Goal: Task Accomplishment & Management: Use online tool/utility

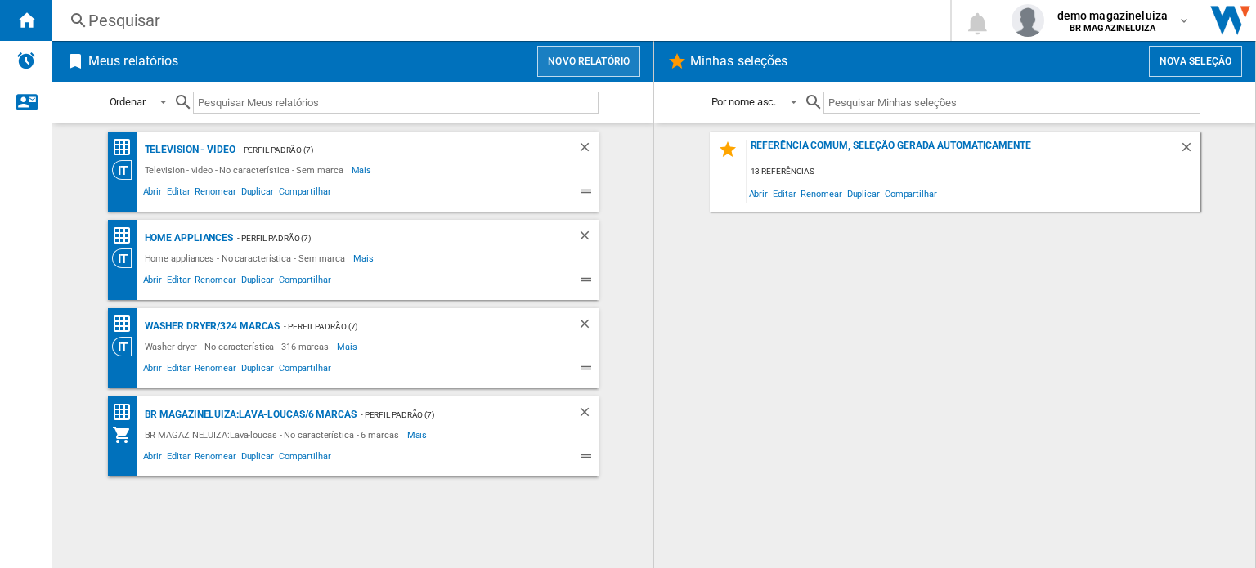
click at [594, 55] on button "Novo relatório" at bounding box center [588, 61] width 103 height 31
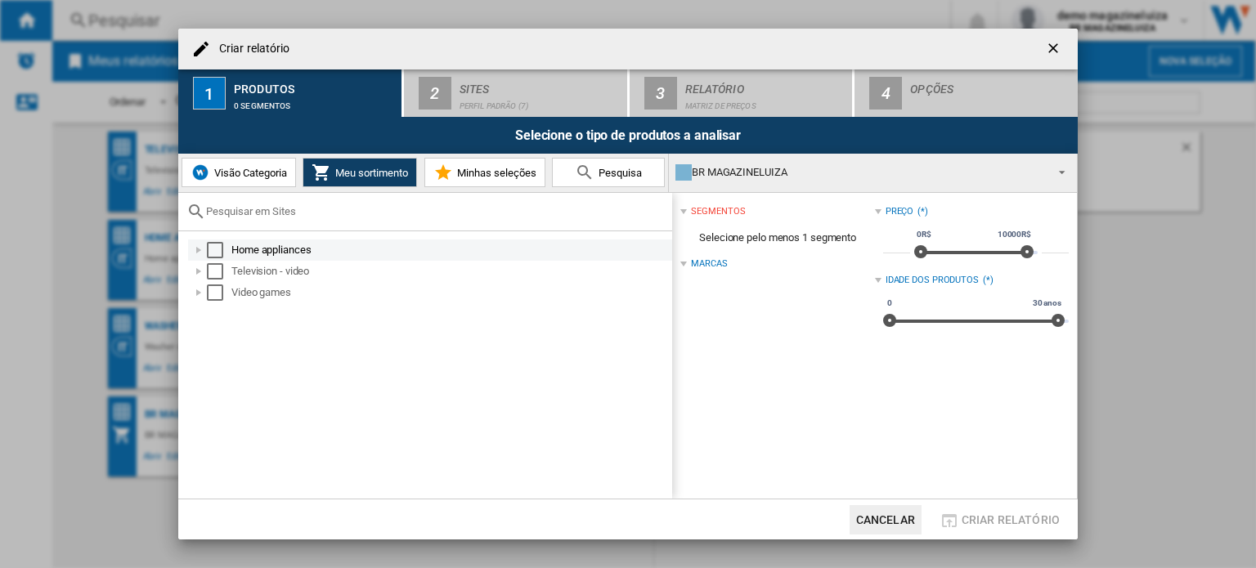
click at [195, 248] on div at bounding box center [199, 250] width 16 height 16
click at [199, 249] on div at bounding box center [199, 250] width 16 height 16
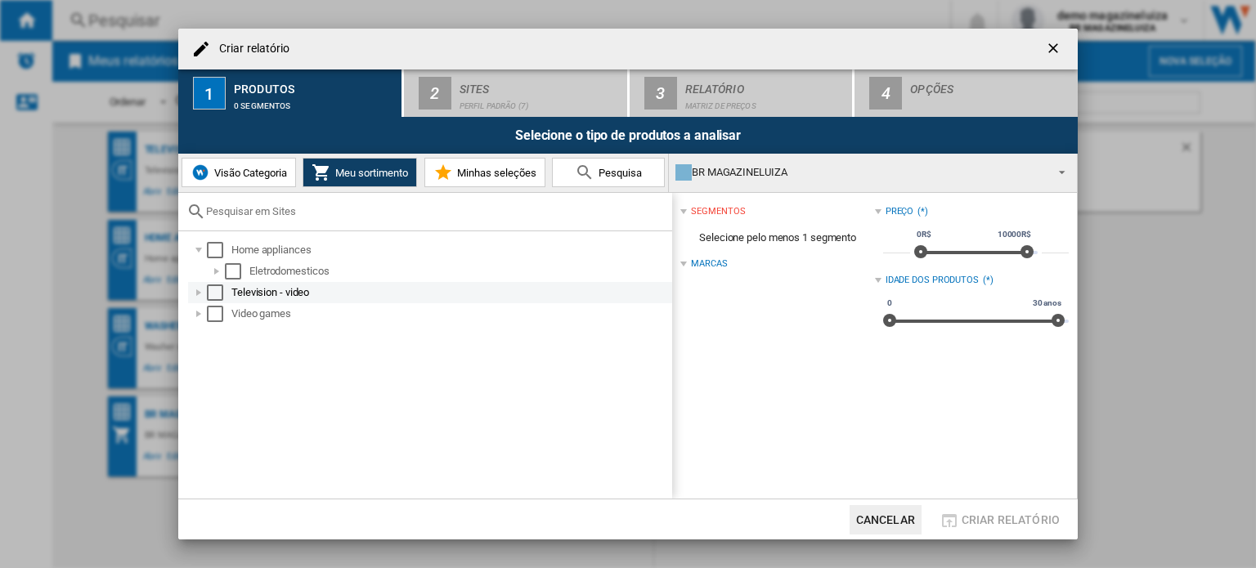
click at [200, 283] on div "Television - video" at bounding box center [430, 292] width 484 height 21
click at [200, 285] on div at bounding box center [199, 293] width 16 height 16
click at [213, 294] on div "Select" at bounding box center [215, 293] width 16 height 16
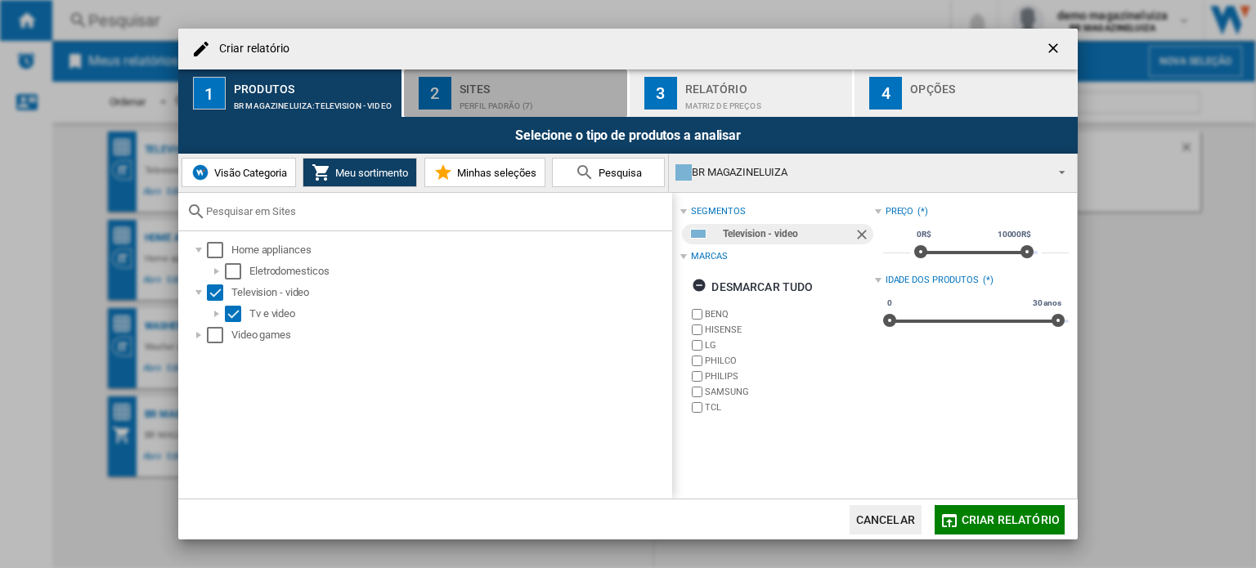
click at [549, 110] on div "Perfil padrão (7)" at bounding box center [539, 101] width 161 height 17
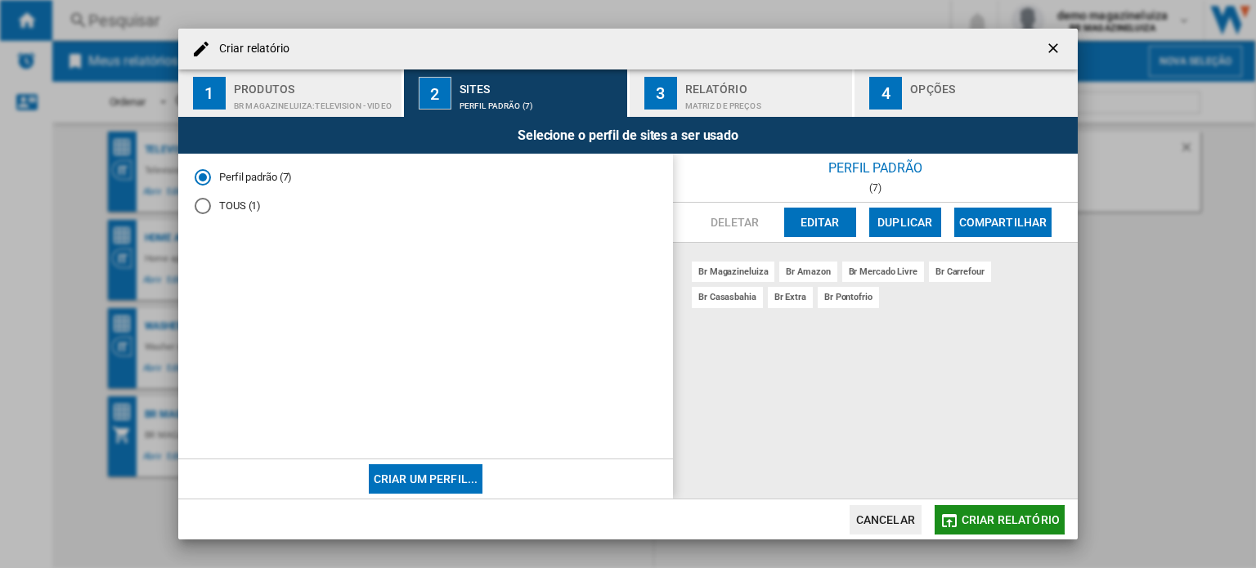
click at [979, 523] on span "Criar relatório" at bounding box center [1010, 519] width 98 height 13
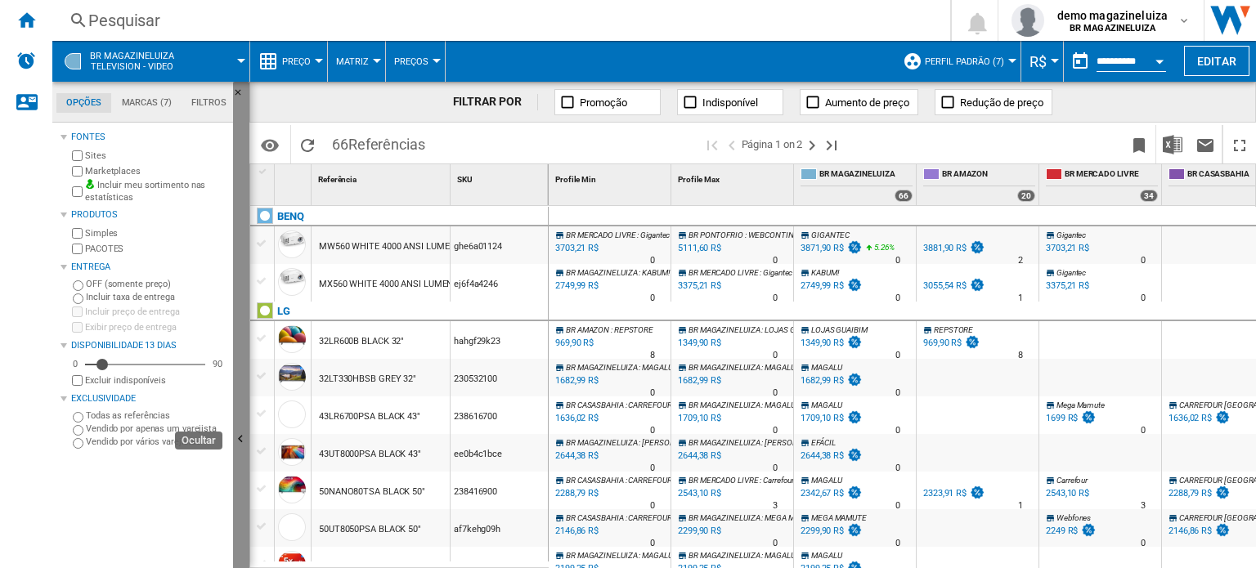
click at [236, 368] on button "Ocultar" at bounding box center [241, 440] width 16 height 717
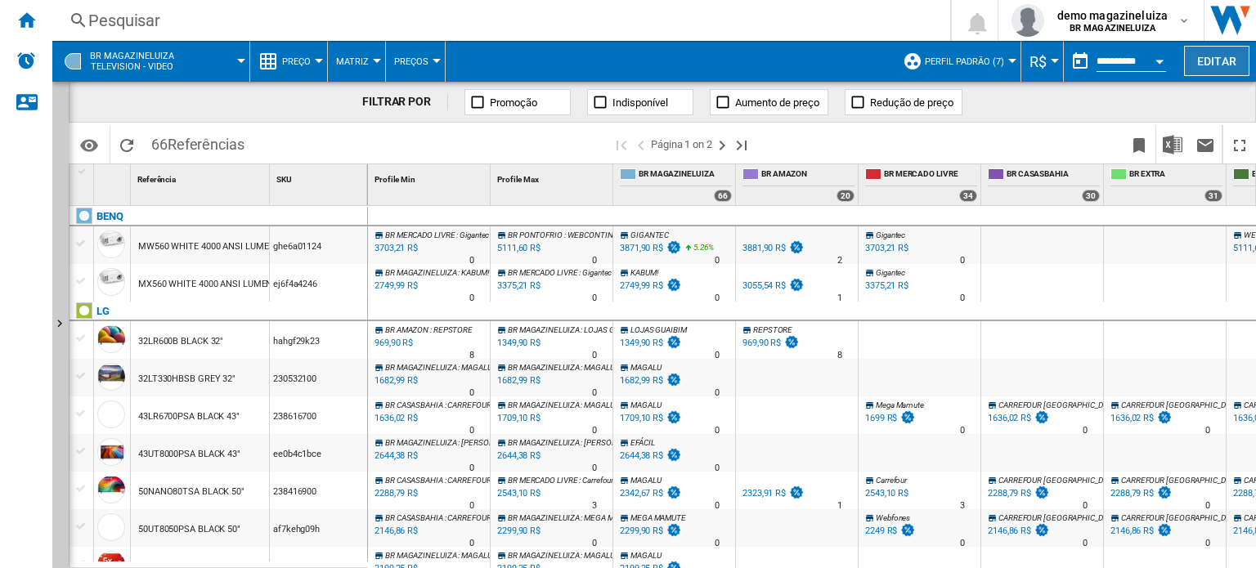
click at [1244, 49] on button "Editar" at bounding box center [1216, 61] width 65 height 30
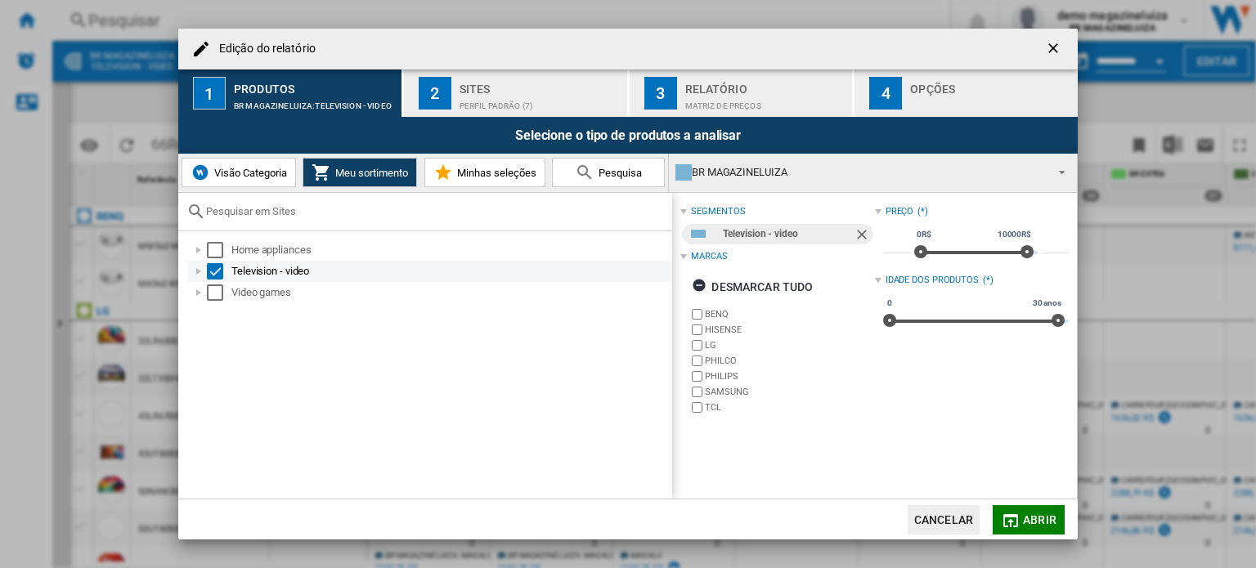
click at [203, 271] on div "Edição do ..." at bounding box center [199, 271] width 16 height 16
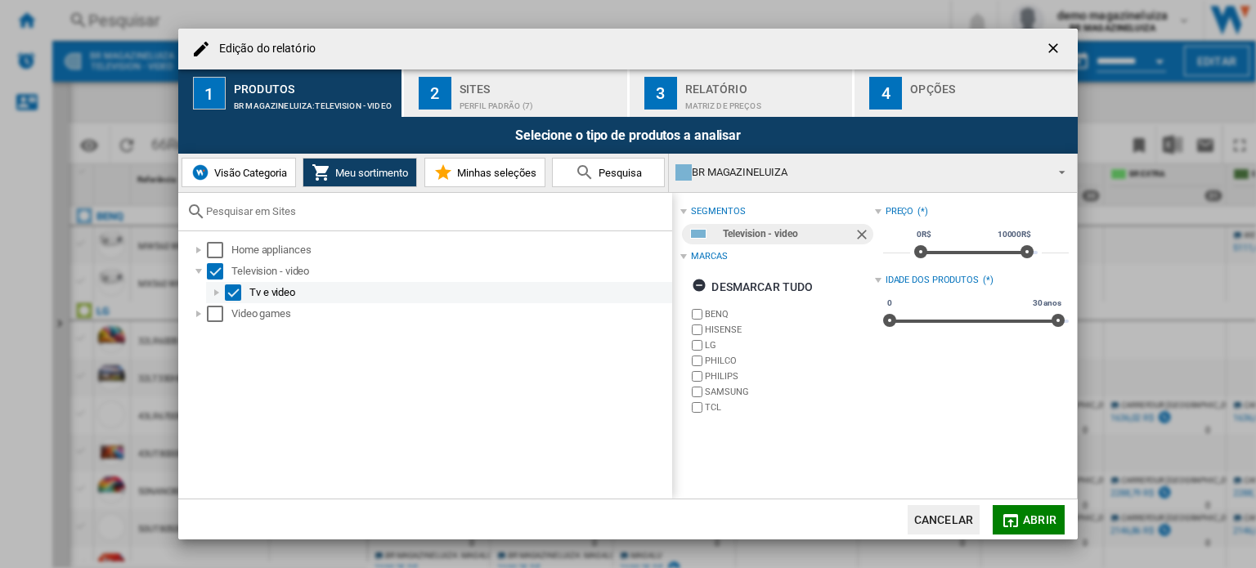
click at [214, 292] on div "Edição do ..." at bounding box center [216, 293] width 16 height 16
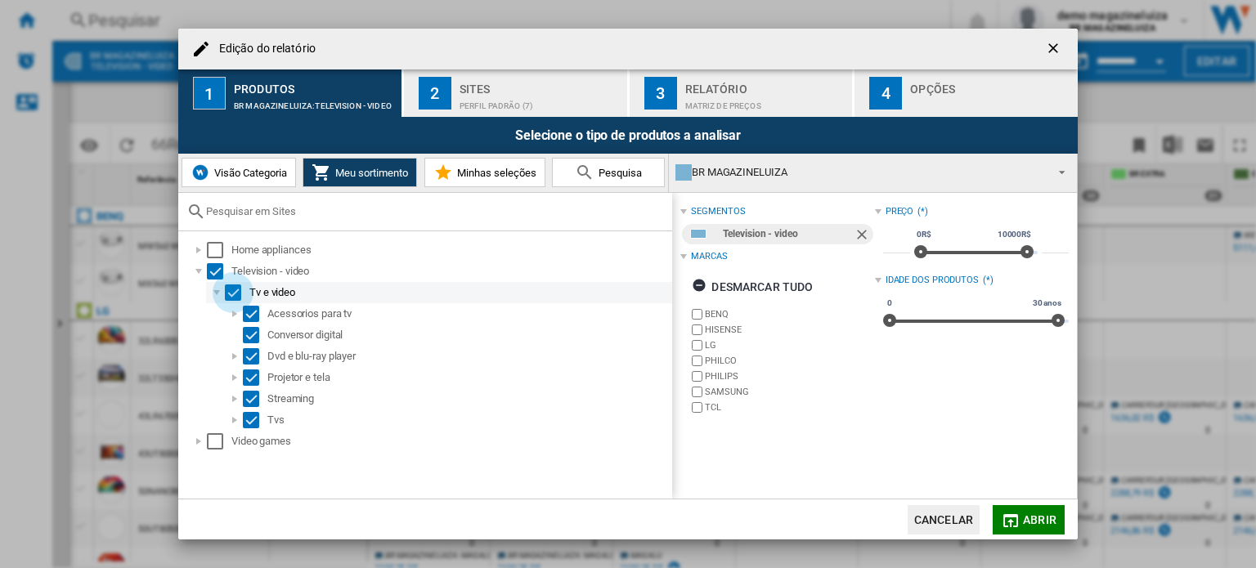
click at [235, 288] on div "Select" at bounding box center [233, 293] width 16 height 16
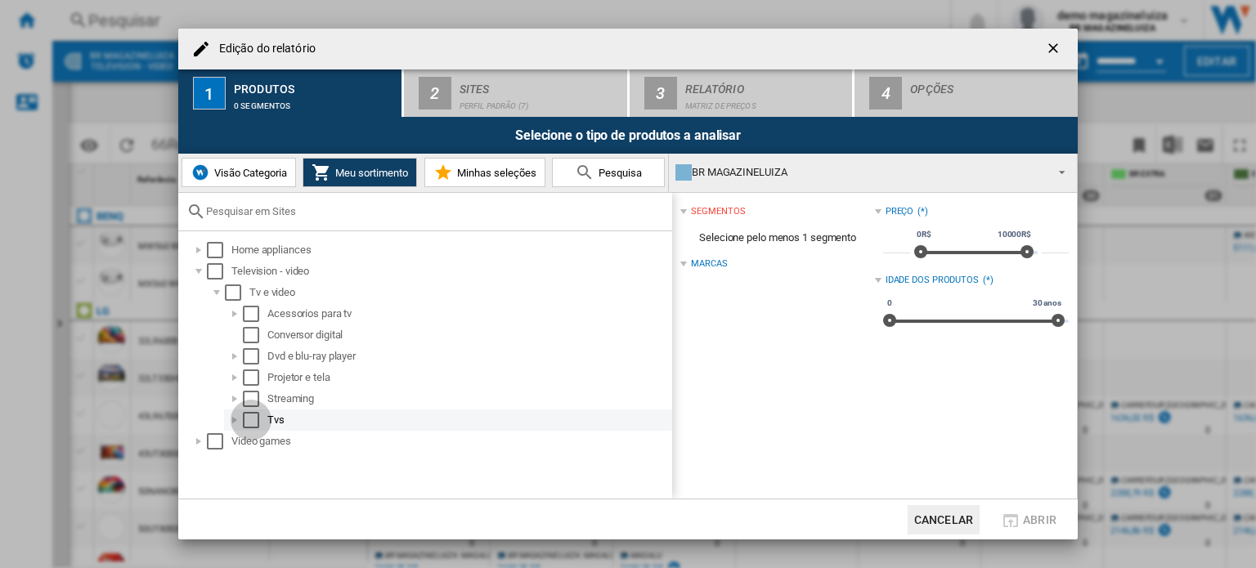
click at [245, 418] on div "Select" at bounding box center [251, 420] width 16 height 16
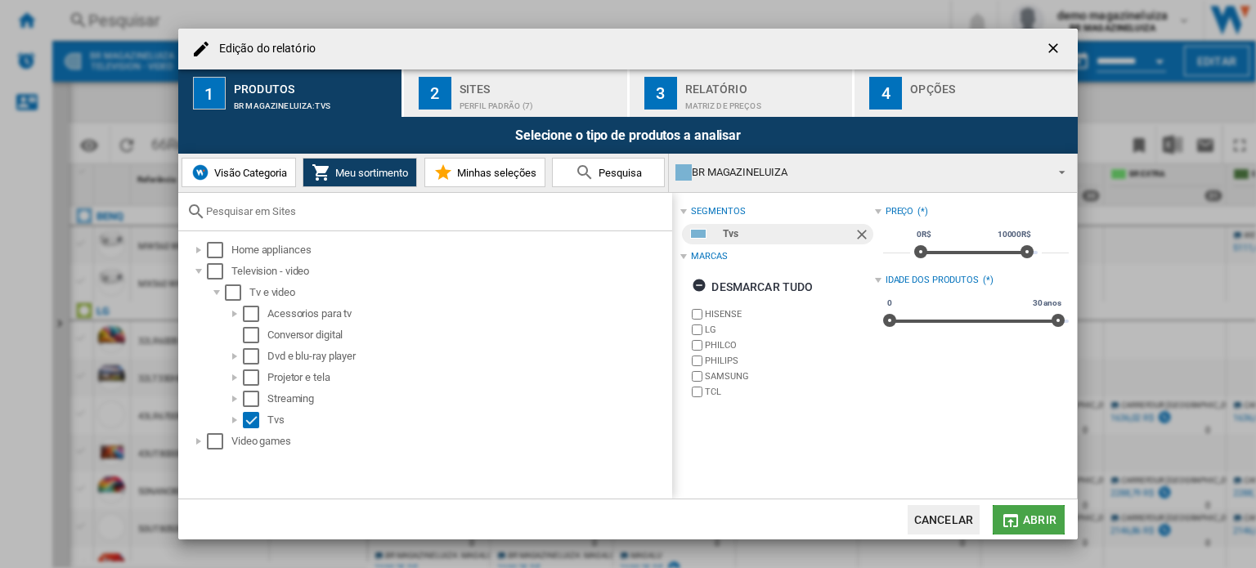
click at [1029, 523] on span "Abrir" at bounding box center [1040, 519] width 34 height 13
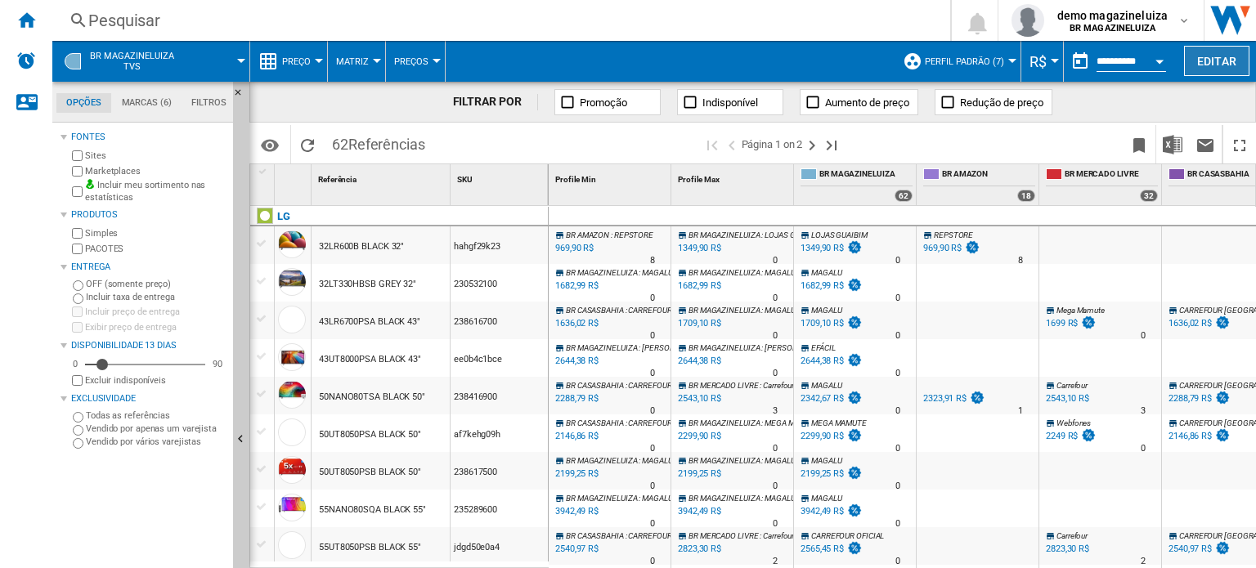
click at [1212, 61] on button "Editar" at bounding box center [1216, 61] width 65 height 30
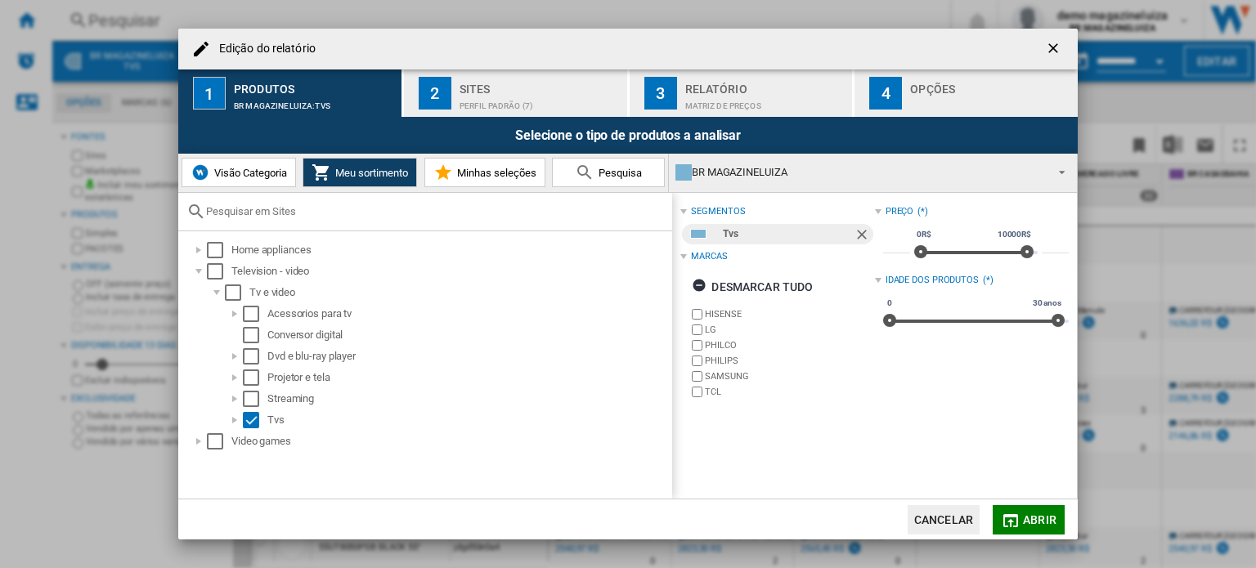
click at [1071, 173] on md-select-value "BR MAGAZINELUIZA" at bounding box center [873, 173] width 408 height 38
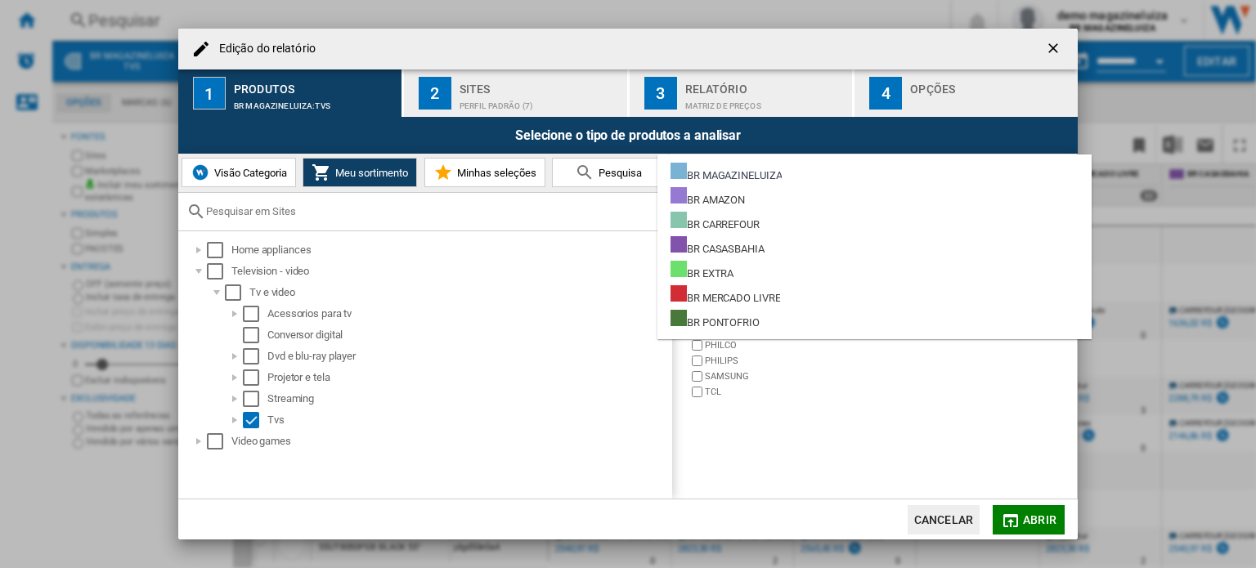
click at [1051, 52] on md-backdrop at bounding box center [628, 284] width 1256 height 568
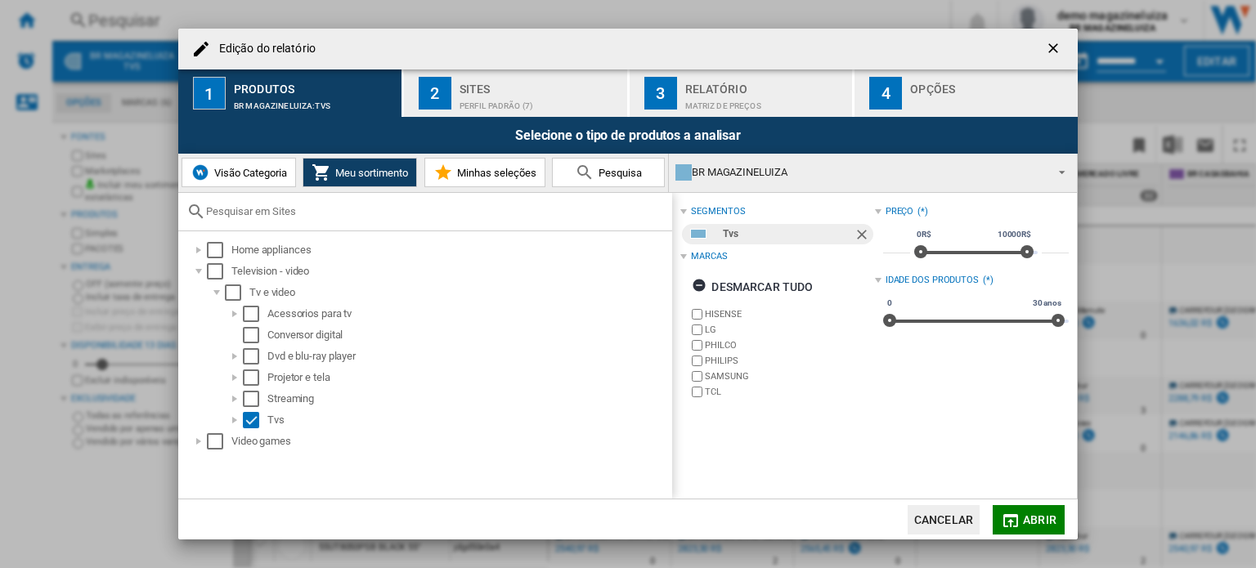
click at [1086, 200] on div "Edição do relatório 1 Produtos BR MAGAZINELUIZA:Tvs 2 Sites Perfil padrão (7) 3…" at bounding box center [628, 284] width 1256 height 568
click at [196, 269] on div "Edição do ..." at bounding box center [199, 271] width 16 height 16
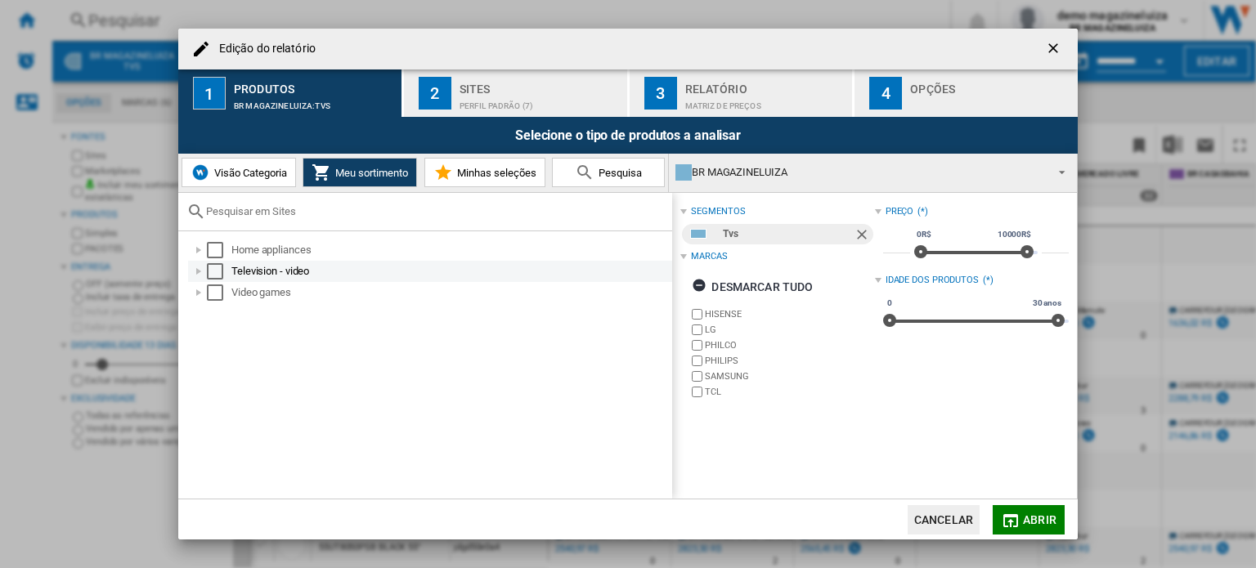
click at [196, 269] on div "Edição do ..." at bounding box center [199, 271] width 16 height 16
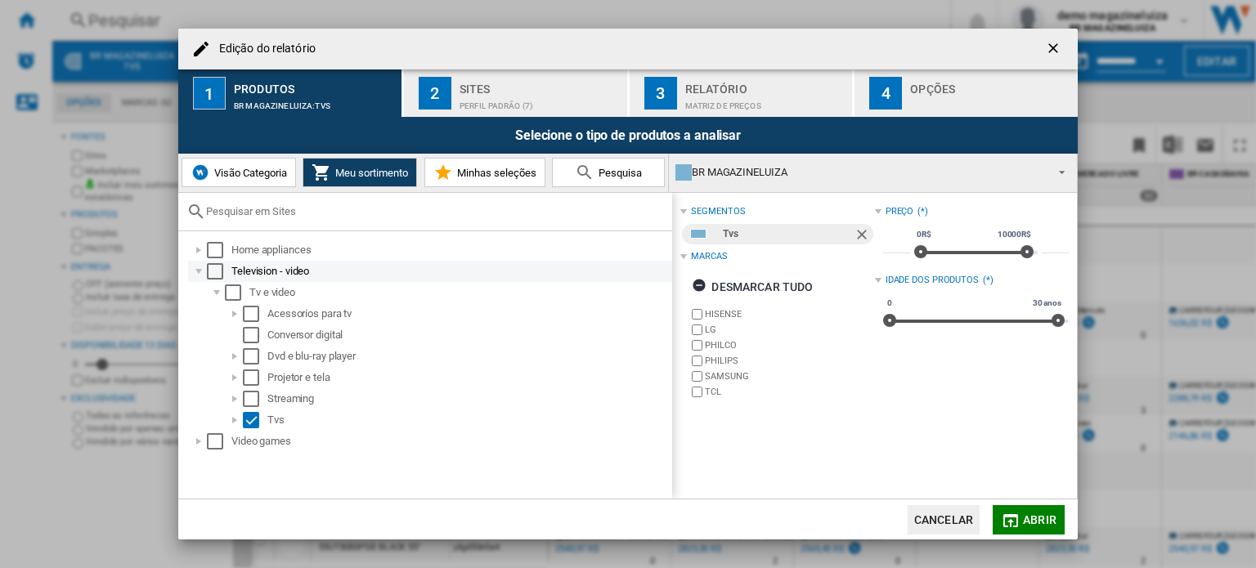
click at [196, 269] on div "Edição do ..." at bounding box center [199, 271] width 16 height 16
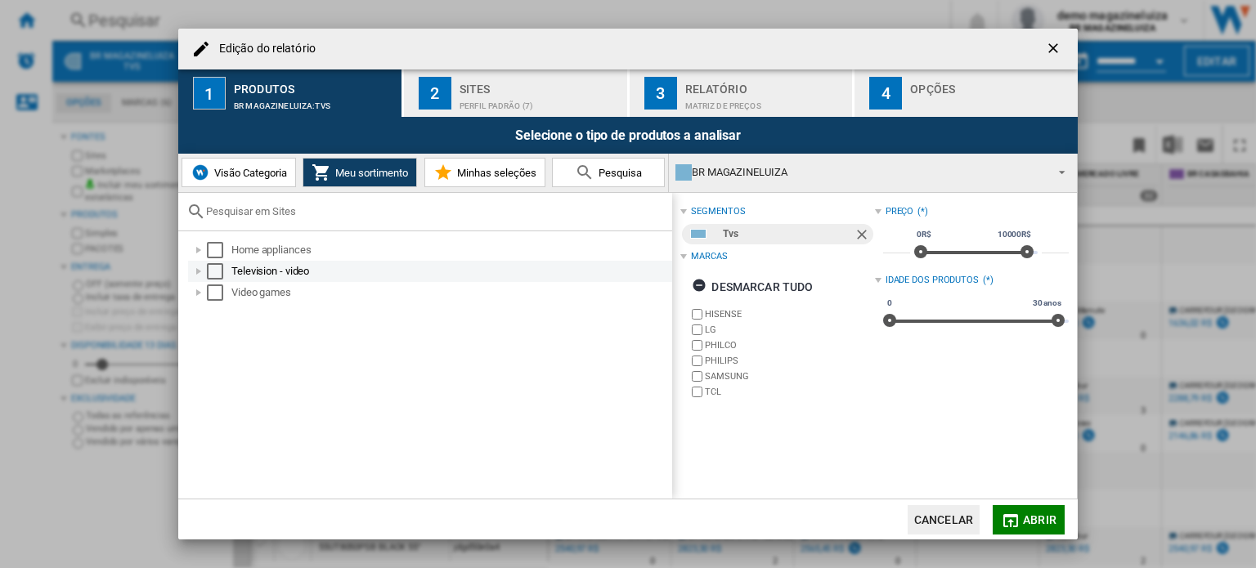
click at [202, 271] on div "Edição do ..." at bounding box center [199, 271] width 16 height 16
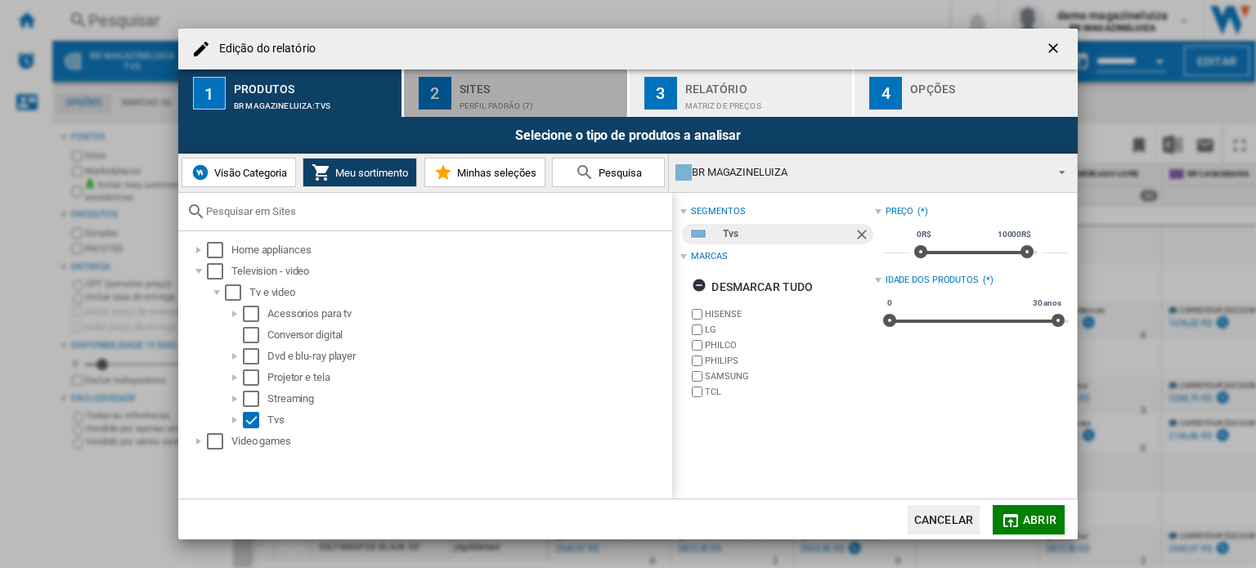
click at [521, 93] on div "Perfil padrão (7)" at bounding box center [539, 101] width 161 height 17
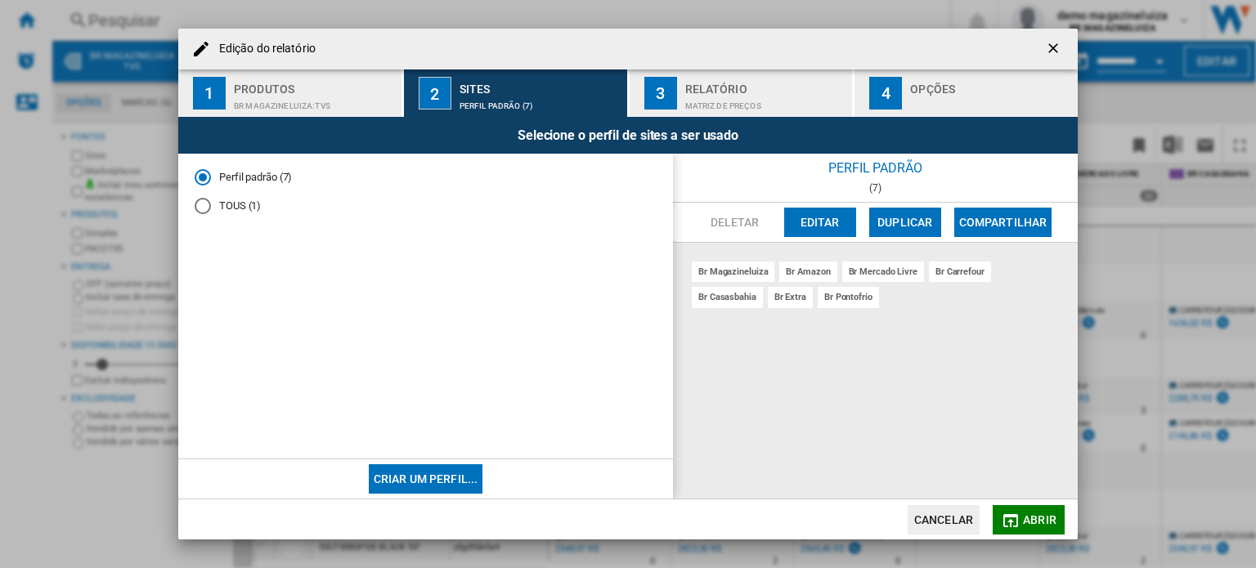
click at [856, 423] on div "br magazineluiza br amazon br mercado livre br carrefour br casasbahia br extra…" at bounding box center [875, 371] width 405 height 257
click at [1030, 528] on button "Abrir" at bounding box center [1029, 519] width 72 height 29
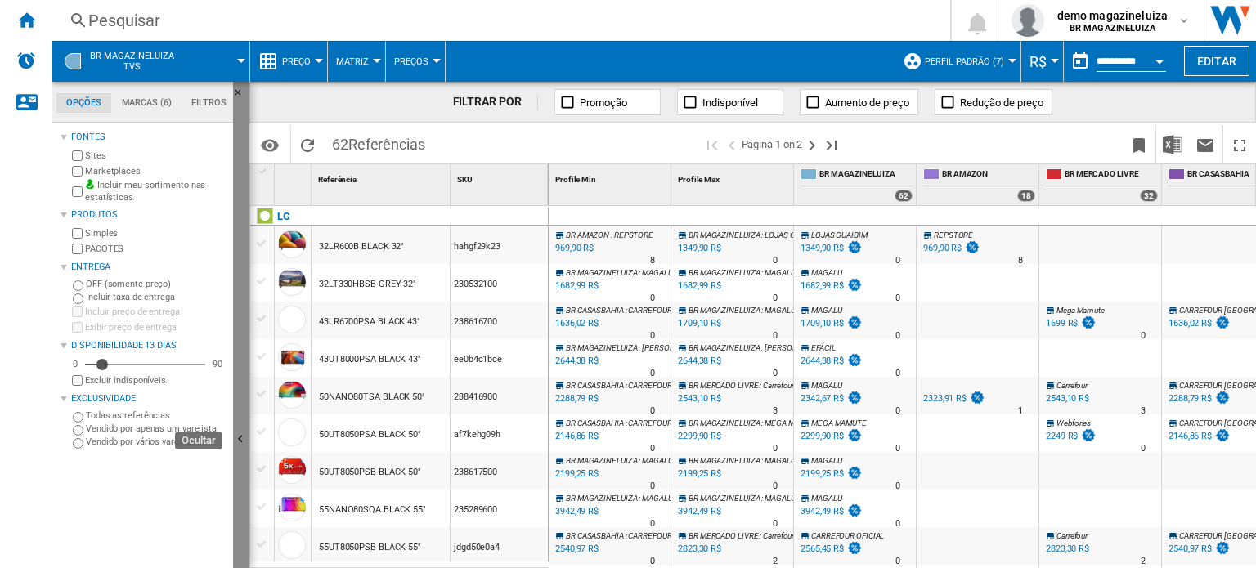
click at [246, 432] on ng-md-icon "Ocultar" at bounding box center [243, 442] width 20 height 20
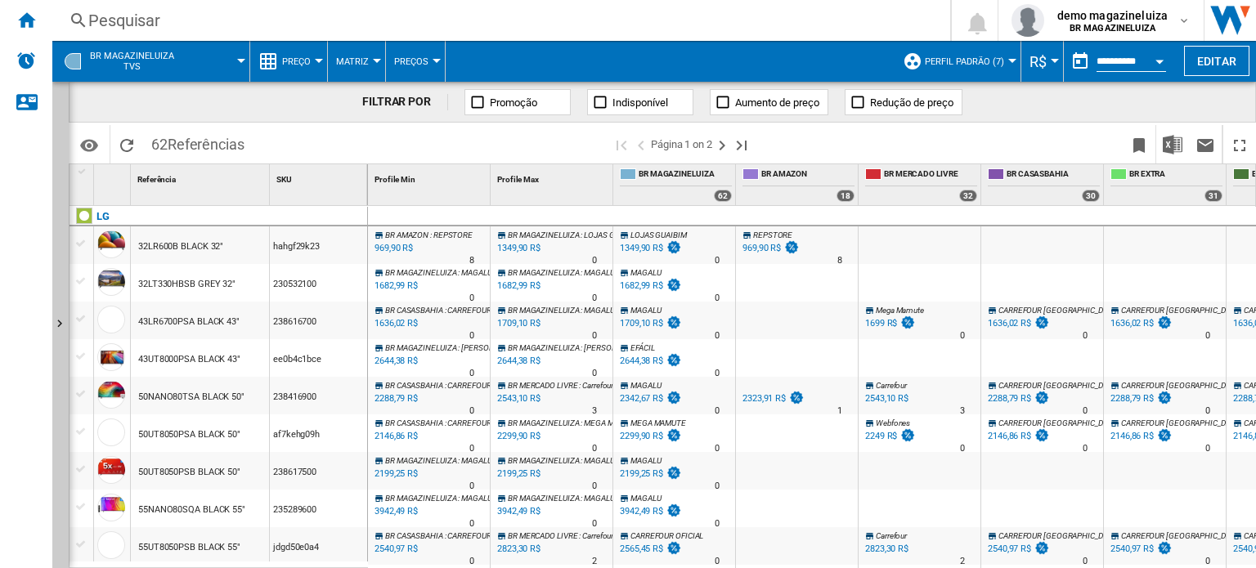
click at [707, 208] on div at bounding box center [674, 217] width 123 height 20
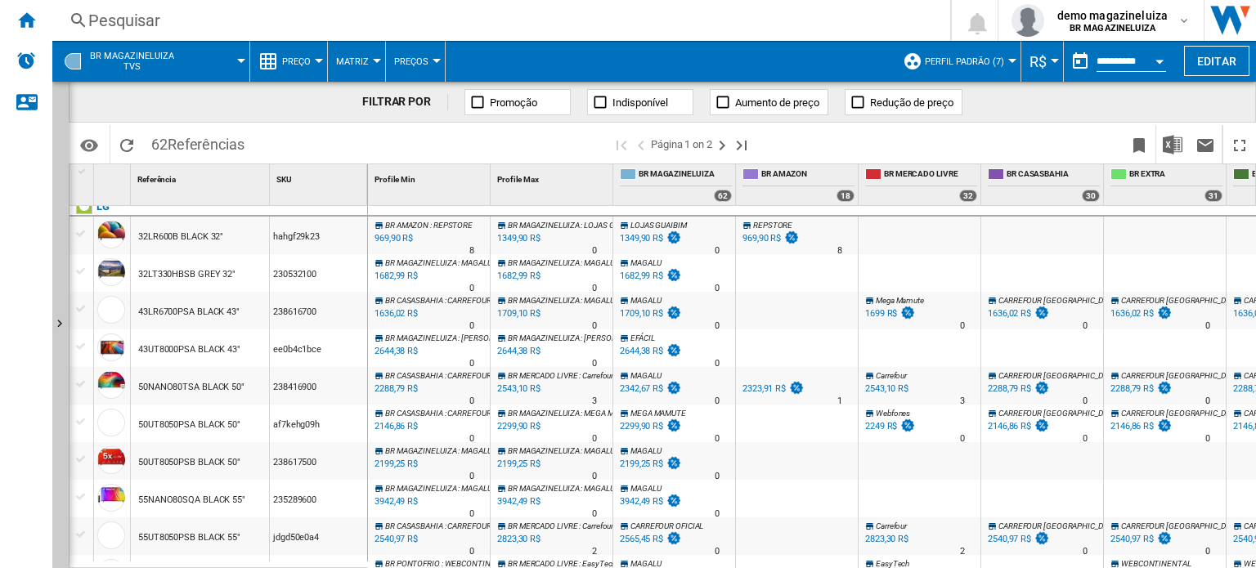
scroll to position [7, 0]
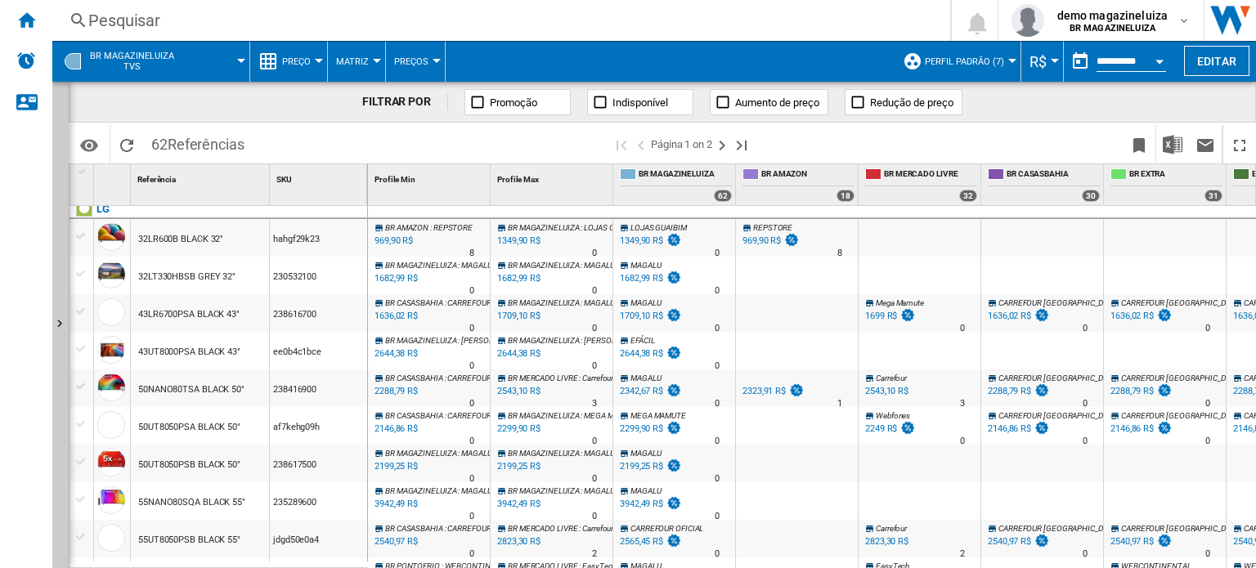
click at [637, 351] on div "2644,38 R$" at bounding box center [641, 353] width 43 height 11
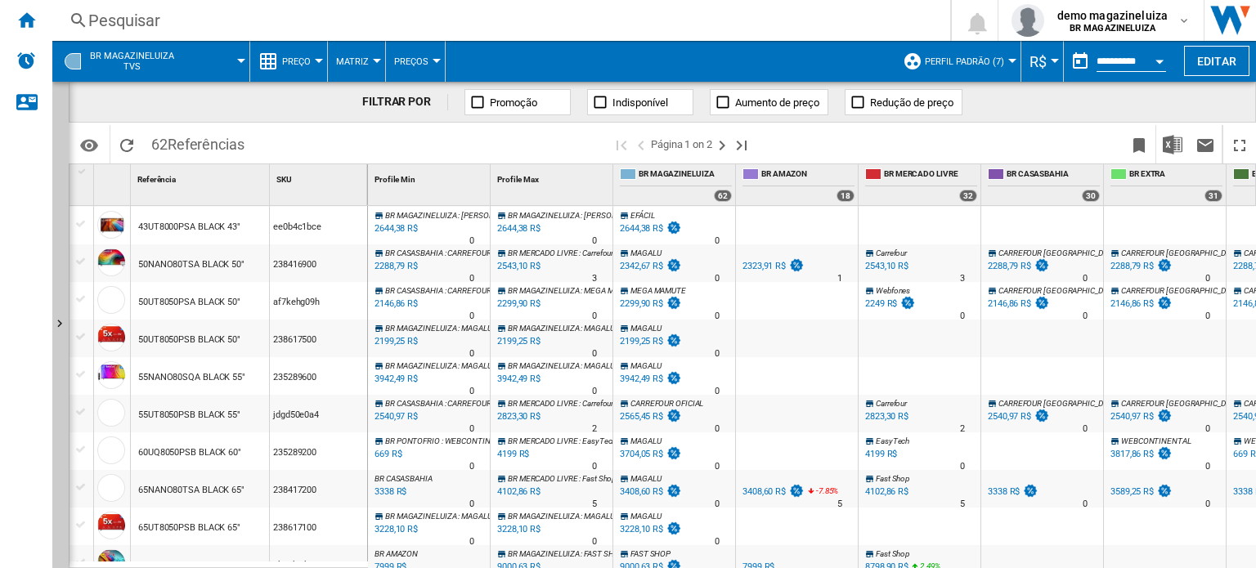
scroll to position [0, 0]
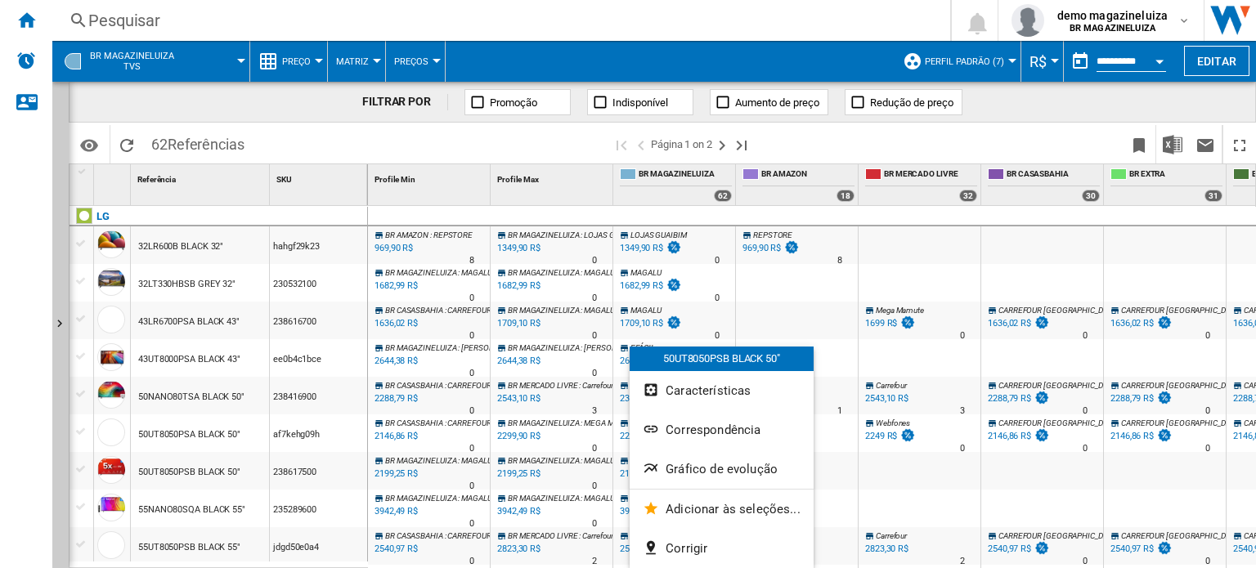
click at [312, 61] on div at bounding box center [628, 284] width 1256 height 568
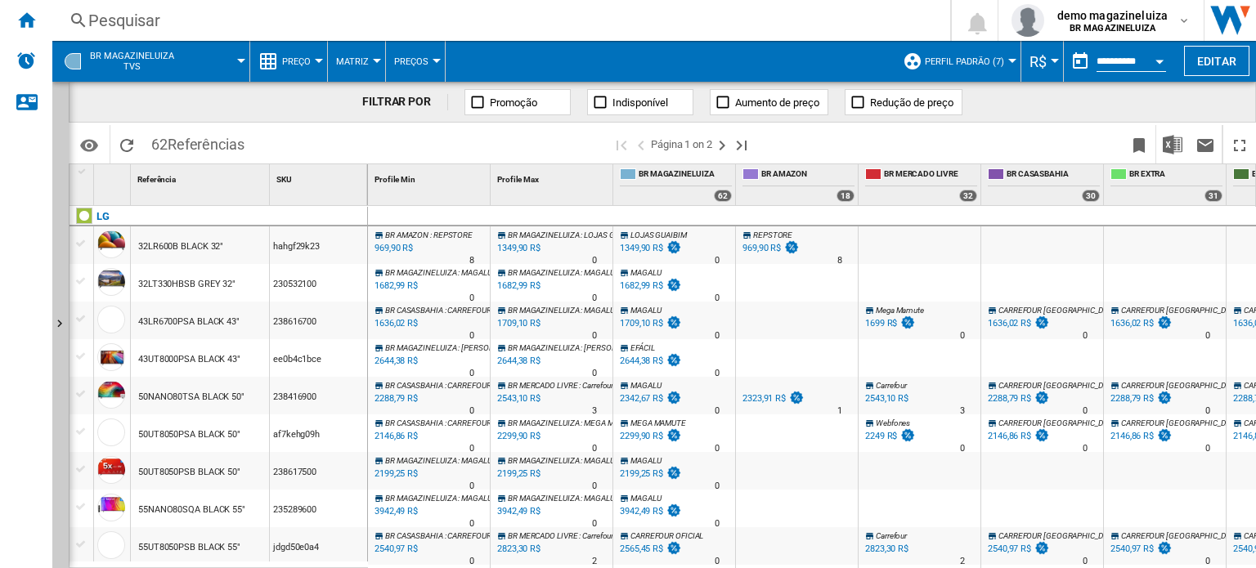
click at [312, 61] on button "Preço" at bounding box center [300, 61] width 37 height 41
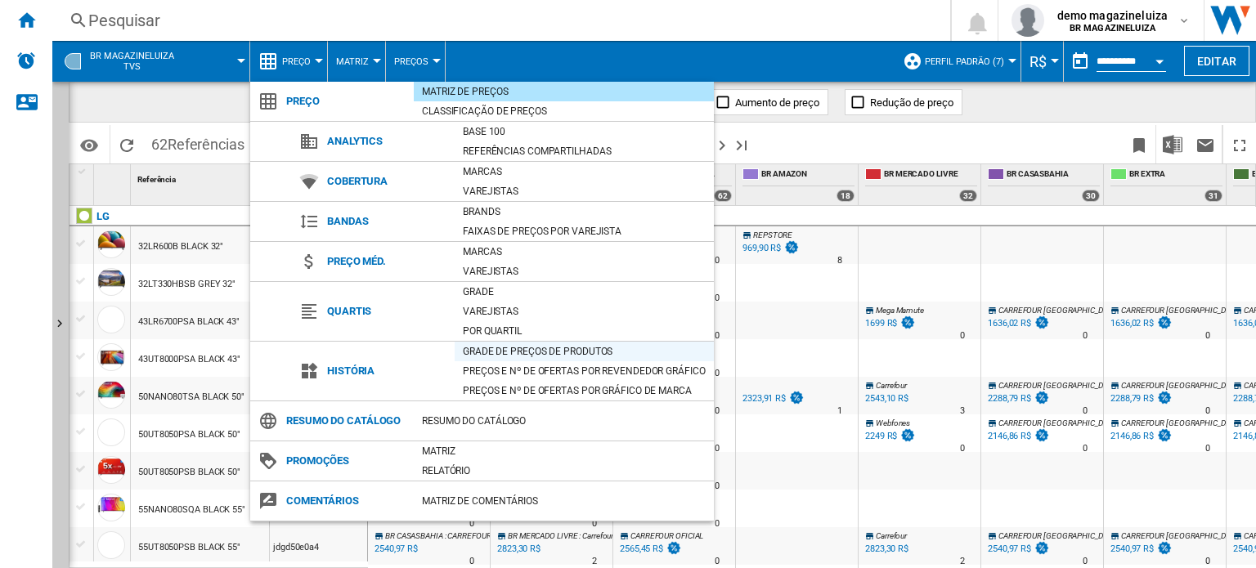
click at [500, 352] on div "Grade de preços de produtos" at bounding box center [584, 351] width 259 height 16
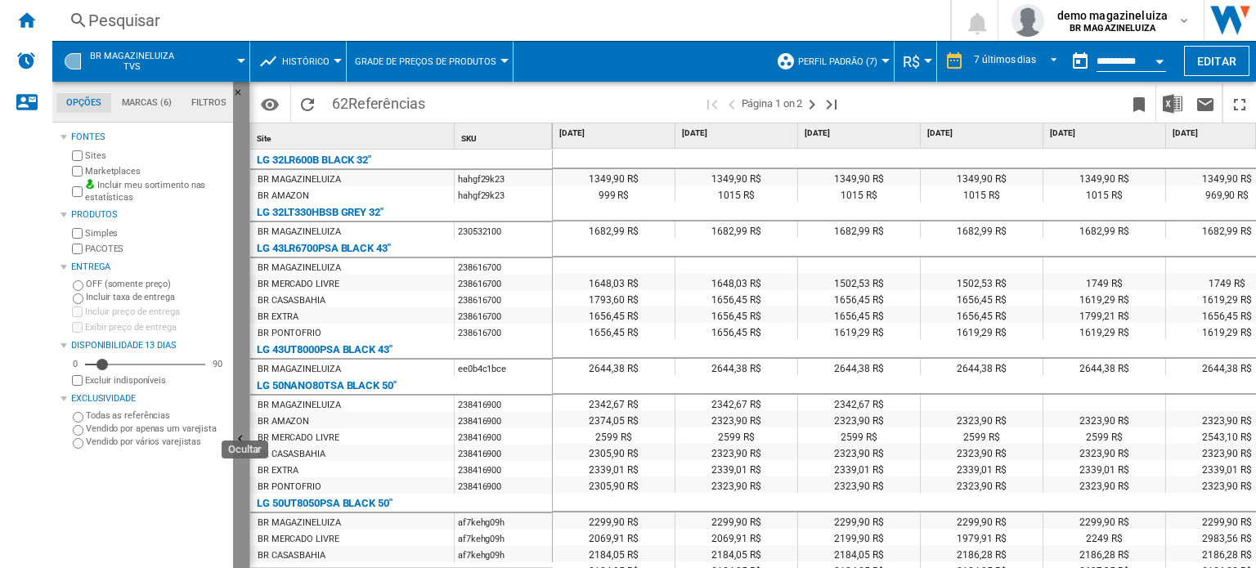
click at [241, 396] on button "Ocultar" at bounding box center [241, 440] width 16 height 717
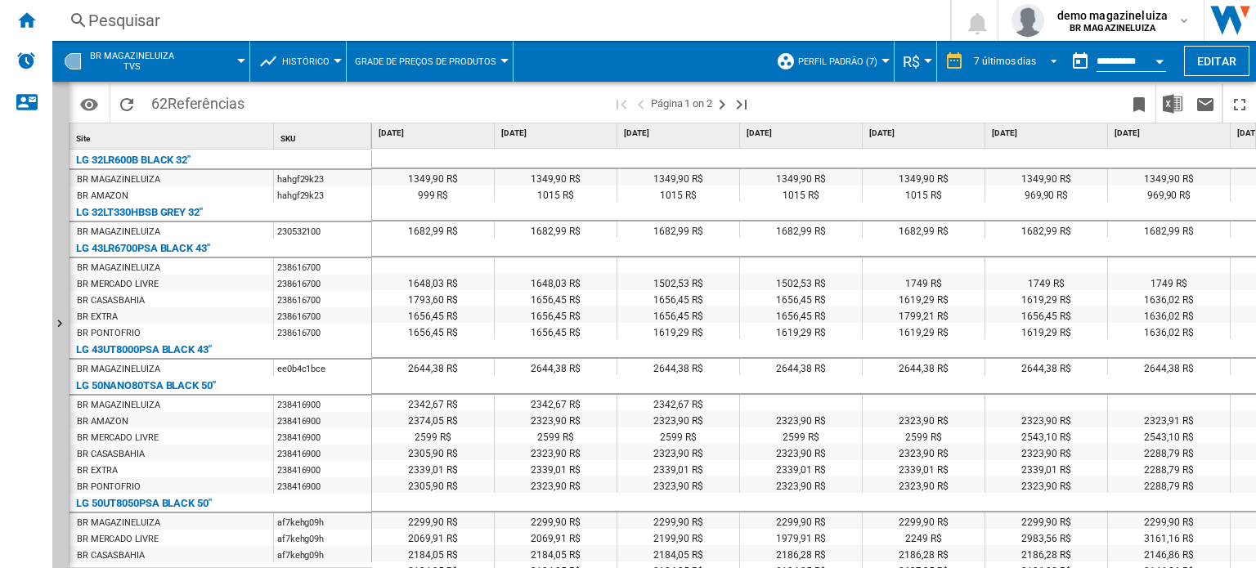
click at [1053, 65] on span "REPORTS.WIZARD.STEPS.REPORT.STEPS.REPORT_OPTIONS.PERIOD: 7 últimos dias" at bounding box center [1049, 59] width 20 height 15
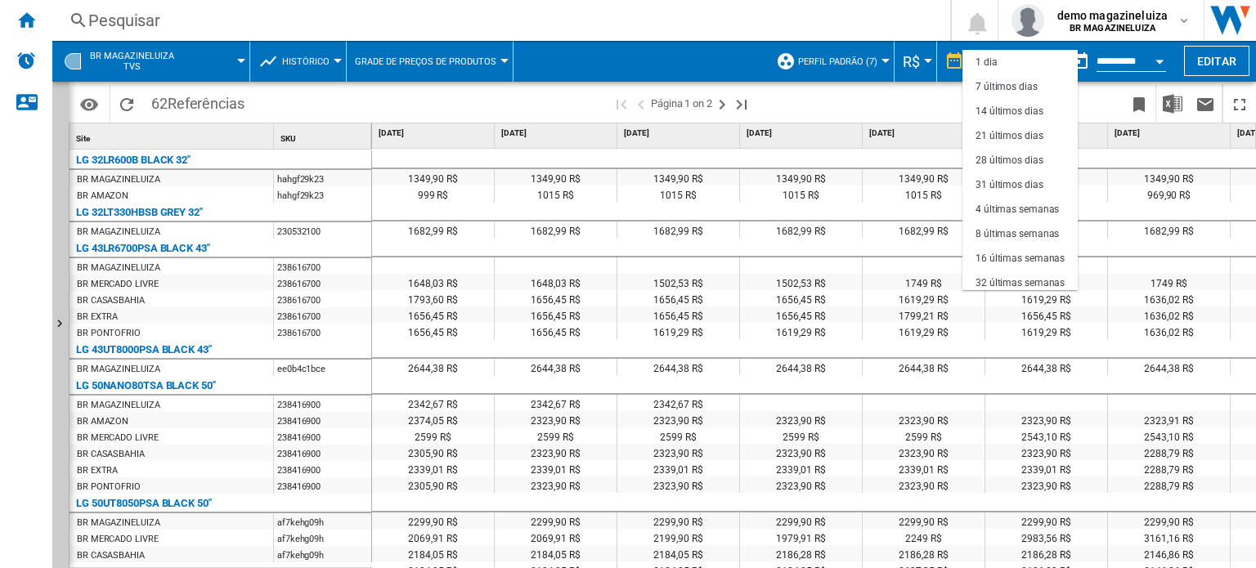
scroll to position [24, 0]
click at [1142, 62] on md-backdrop at bounding box center [628, 284] width 1256 height 568
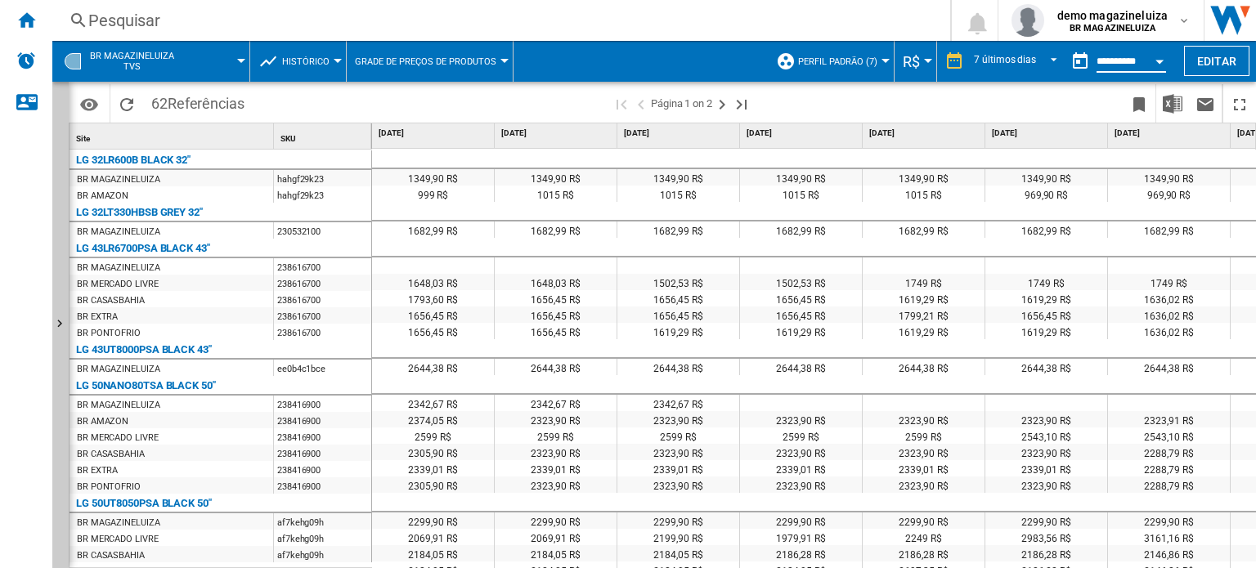
click at [1142, 62] on input "**********" at bounding box center [1130, 63] width 69 height 15
click at [1157, 61] on div "Open calendar" at bounding box center [1159, 62] width 8 height 4
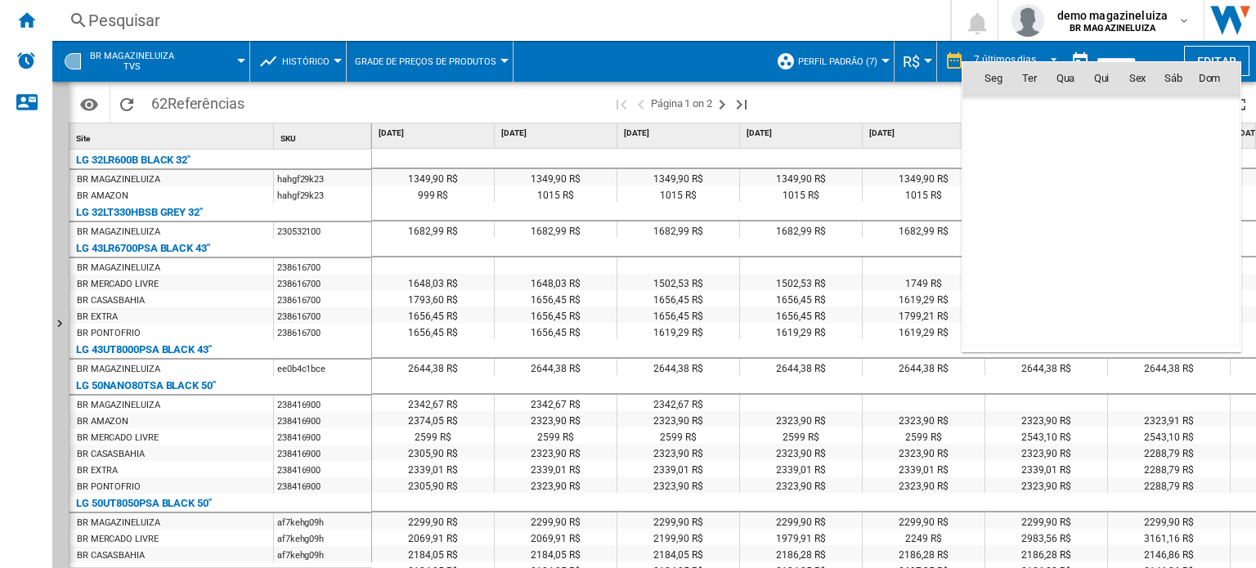
scroll to position [7800, 0]
click at [849, 110] on div at bounding box center [628, 284] width 1256 height 568
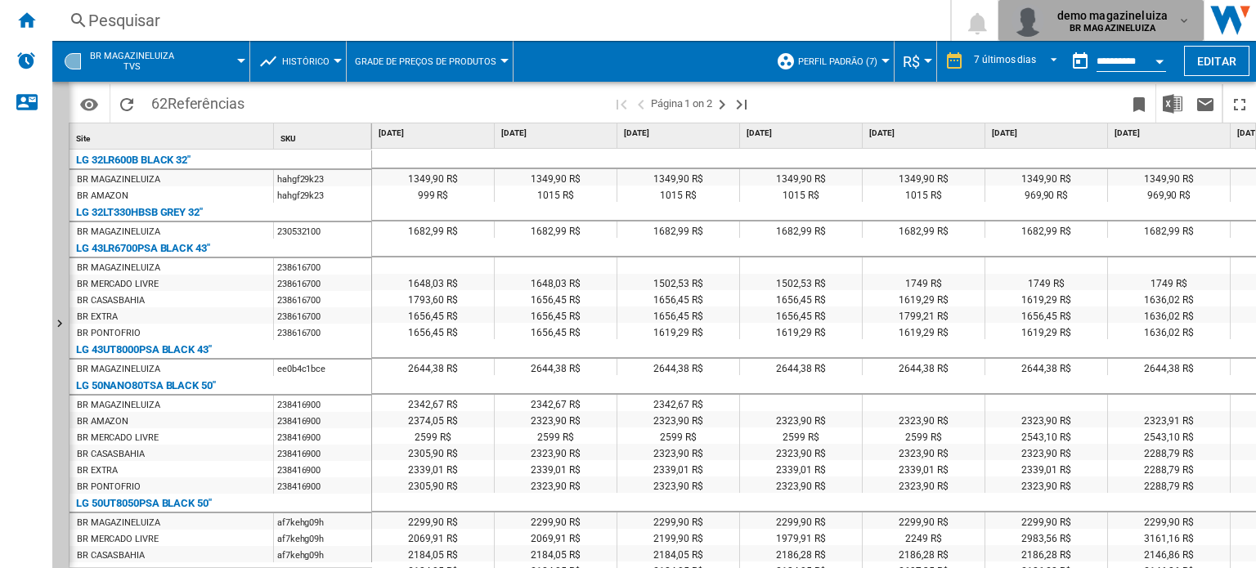
click at [1157, 17] on span "demo magazineluiza" at bounding box center [1112, 15] width 111 height 16
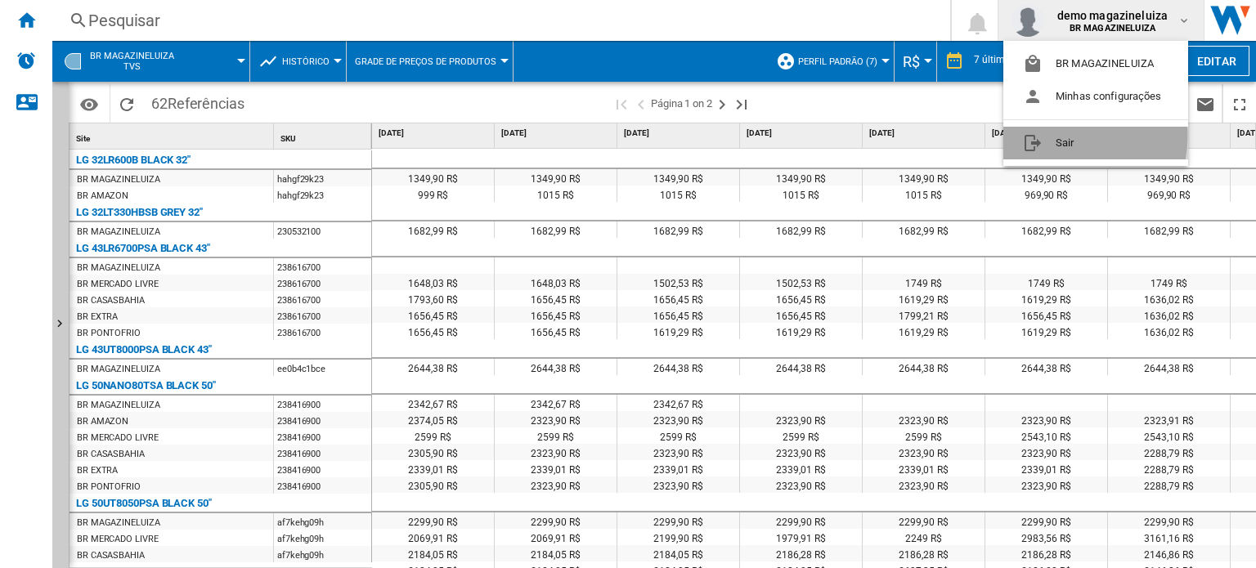
click at [1063, 137] on button "Sair" at bounding box center [1095, 143] width 185 height 33
